Goal: Browse casually

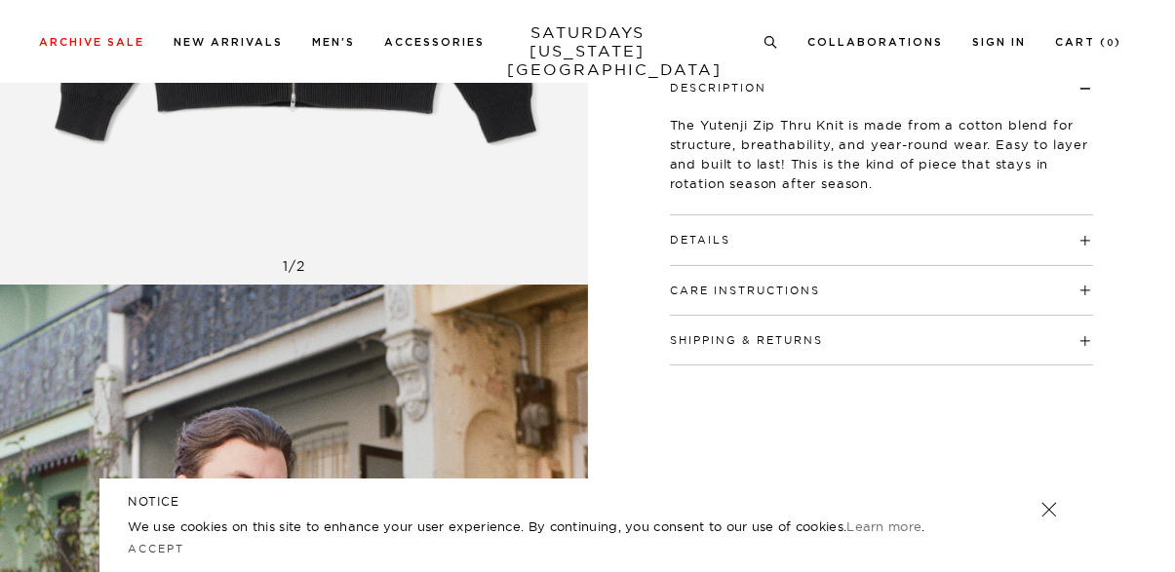
scroll to position [561, 0]
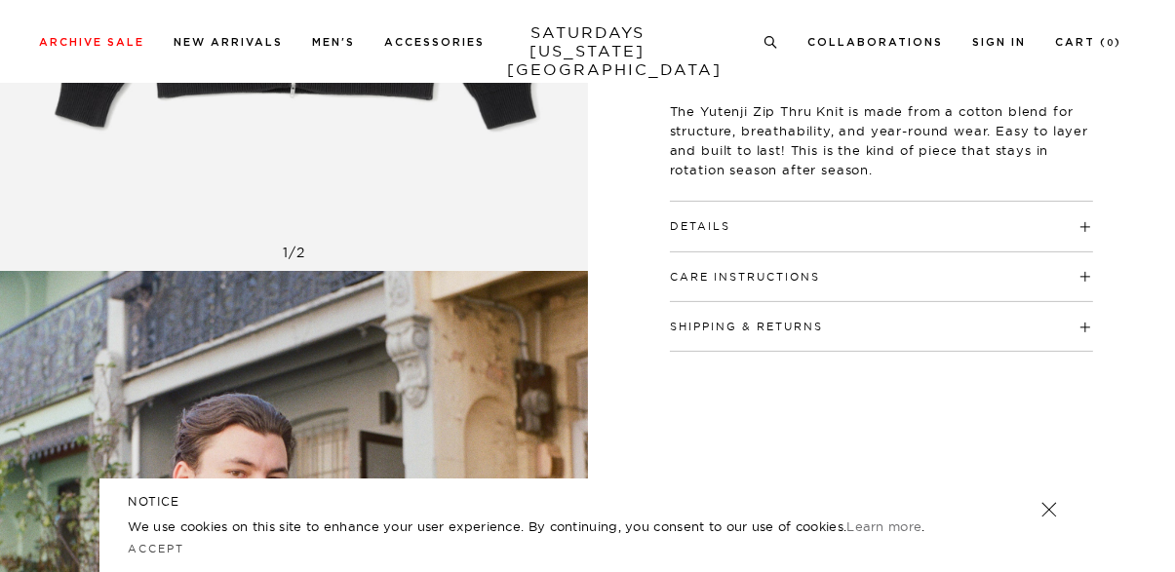
click at [1053, 523] on link at bounding box center [1047, 509] width 27 height 27
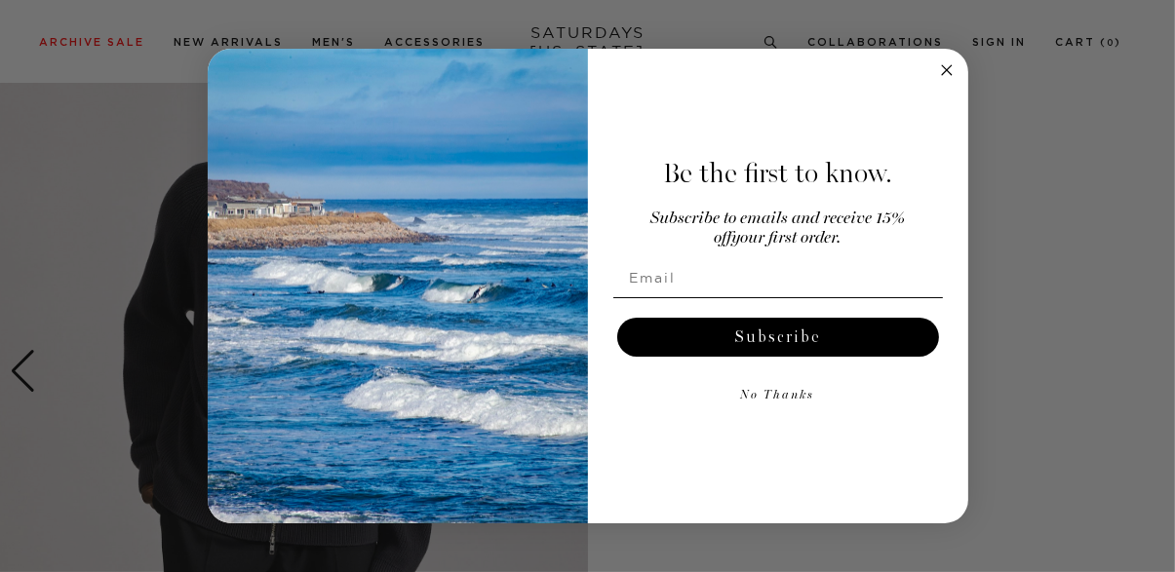
scroll to position [1561, 0]
click at [949, 81] on circle "Close dialog" at bounding box center [946, 69] width 22 height 22
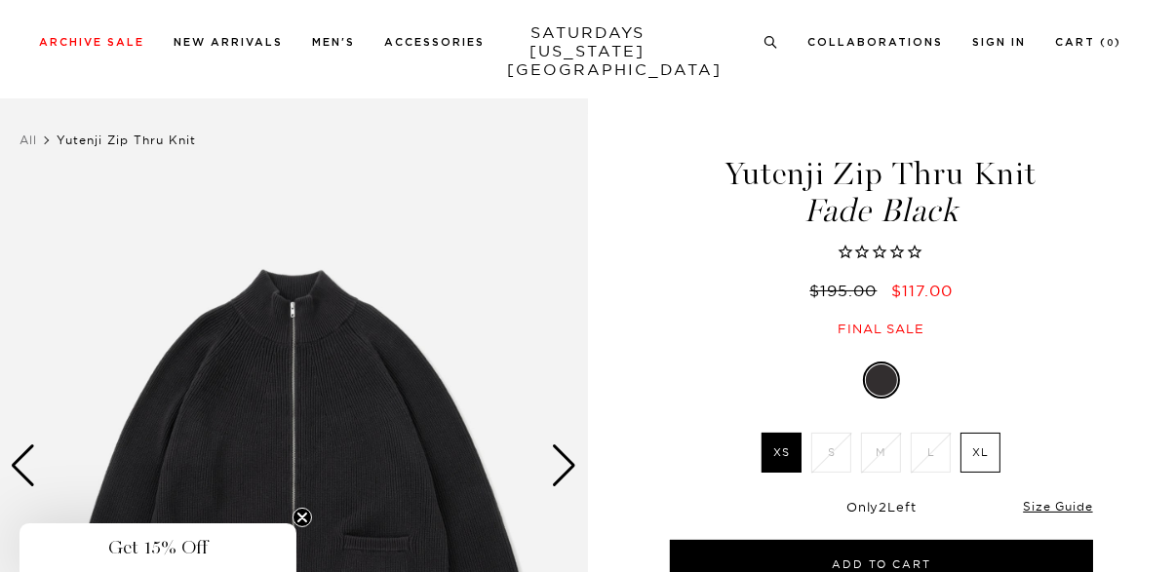
scroll to position [139, 0]
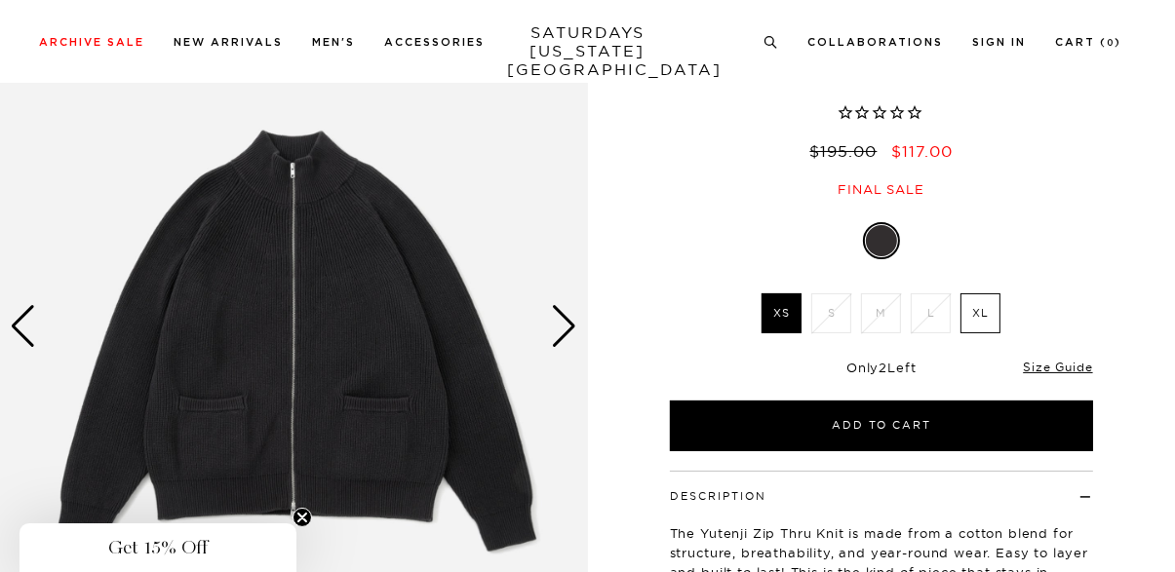
click at [307, 527] on circle "Close teaser" at bounding box center [302, 518] width 19 height 19
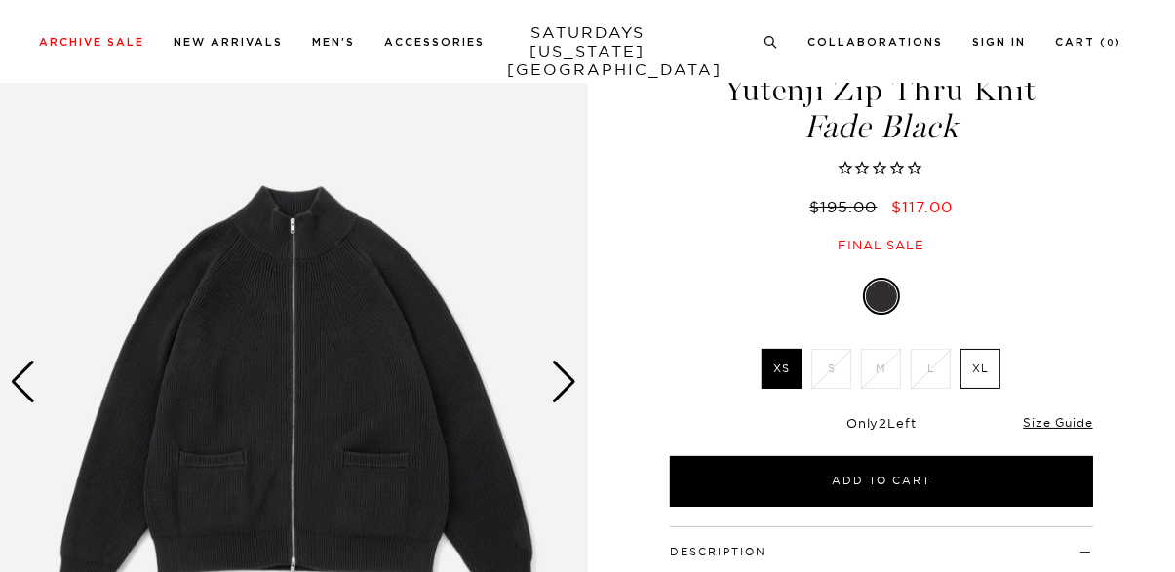
scroll to position [0, 0]
